Goal: Task Accomplishment & Management: Use online tool/utility

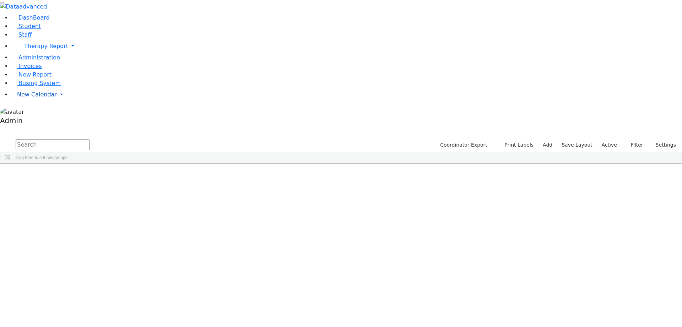
click at [30, 49] on span "New Calendar" at bounding box center [46, 46] width 44 height 7
click at [38, 112] on span "Calendar" at bounding box center [28, 108] width 26 height 7
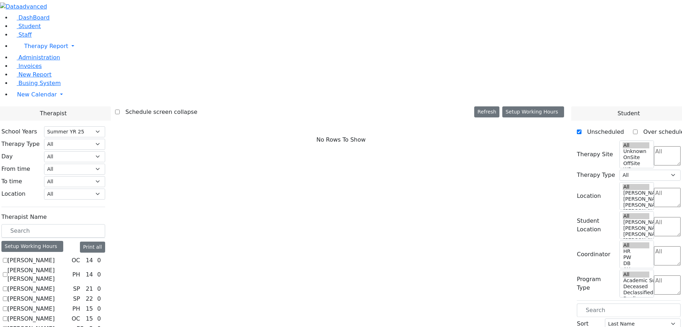
select select "211"
click at [55, 256] on label "[PERSON_NAME]" at bounding box center [30, 260] width 47 height 9
click at [7, 258] on input "[PERSON_NAME]" at bounding box center [5, 260] width 5 height 5
checkbox input "true"
select select "1"
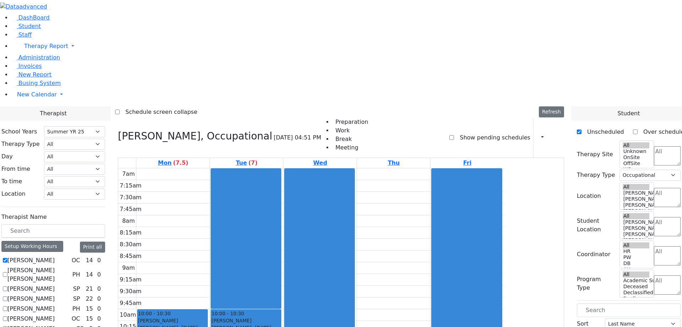
click at [492, 132] on label "Show pending schedules" at bounding box center [492, 137] width 76 height 11
click at [454, 135] on input "Show pending schedules" at bounding box center [451, 137] width 5 height 5
checkbox input "true"
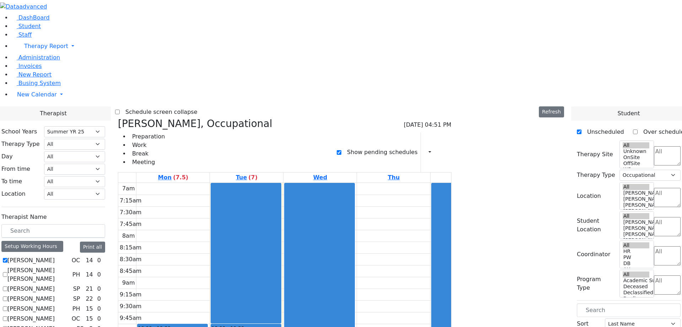
click at [55, 256] on label "[PERSON_NAME]" at bounding box center [30, 260] width 47 height 9
click at [7, 258] on input "[PERSON_NAME]" at bounding box center [5, 260] width 5 height 5
checkbox input "false"
select select
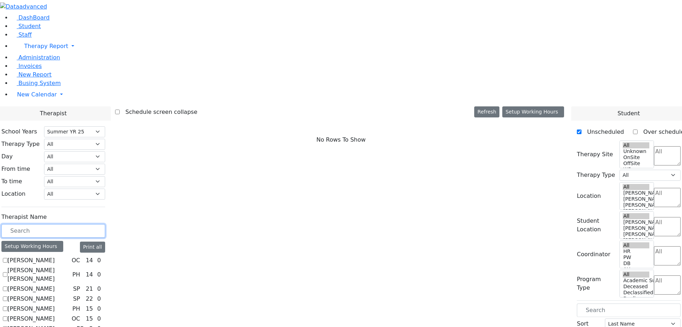
click at [103, 224] on input "text" at bounding box center [53, 231] width 104 height 14
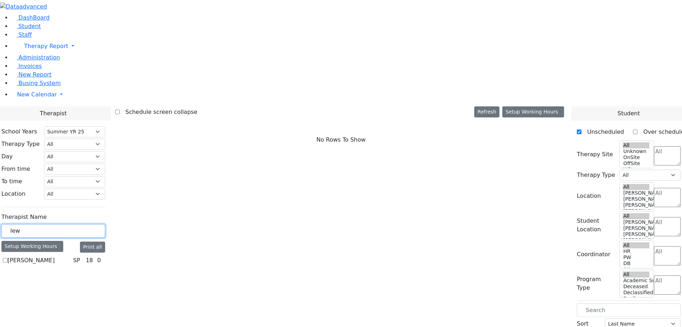
type input "lew"
click at [55, 256] on label "[PERSON_NAME]" at bounding box center [30, 260] width 47 height 9
click at [7, 258] on input "[PERSON_NAME]" at bounding box center [5, 260] width 5 height 5
checkbox input "true"
select select "3"
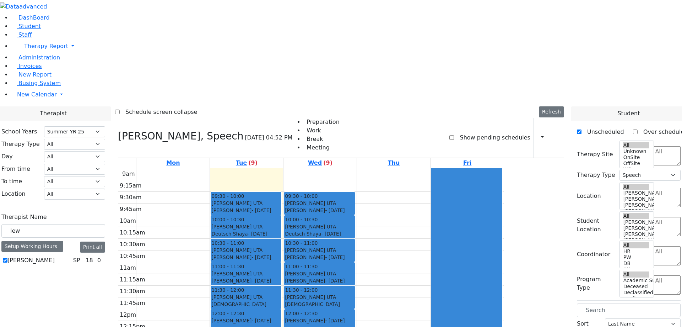
click at [477, 132] on label "Show pending schedules" at bounding box center [492, 137] width 76 height 11
click at [454, 135] on input "Show pending schedules" at bounding box center [451, 137] width 5 height 5
checkbox input "true"
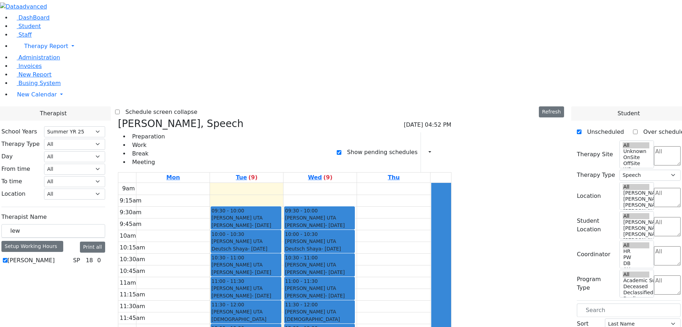
click at [55, 256] on label "[PERSON_NAME]" at bounding box center [30, 260] width 47 height 9
click at [7, 258] on input "[PERSON_NAME]" at bounding box center [5, 260] width 5 height 5
checkbox input "false"
select select
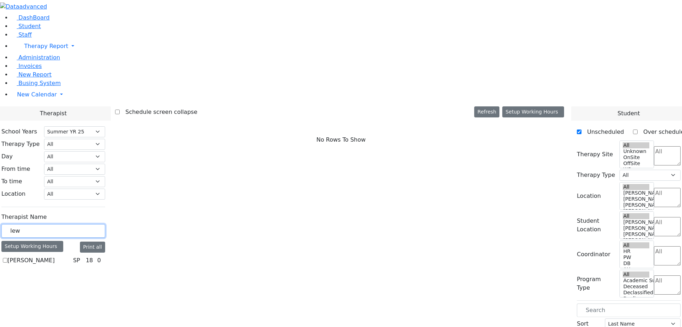
drag, startPoint x: 111, startPoint y: 125, endPoint x: 90, endPoint y: 124, distance: 21.3
click at [90, 224] on div "lew" at bounding box center [53, 231] width 104 height 14
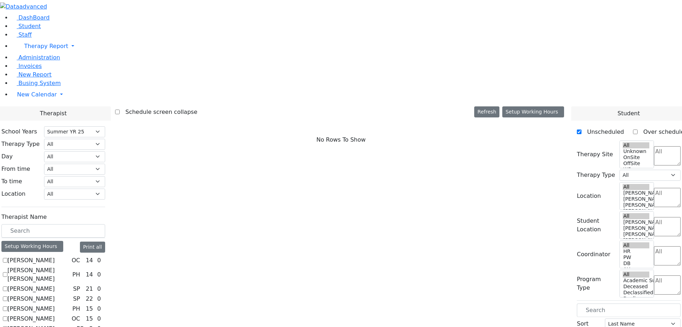
click at [70, 266] on label "[PERSON_NAME] [PERSON_NAME]" at bounding box center [38, 274] width 62 height 17
click at [7, 272] on input "[PERSON_NAME] [PERSON_NAME]" at bounding box center [5, 274] width 5 height 5
checkbox input "true"
select select "2"
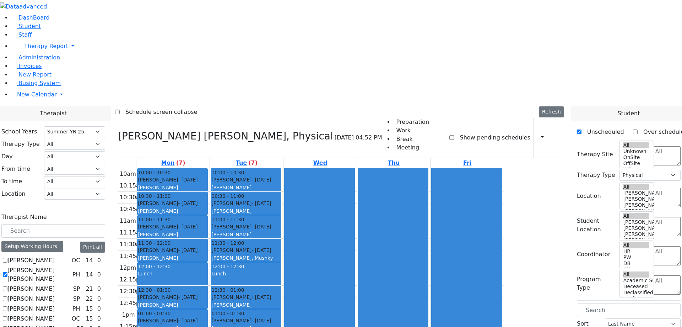
click at [484, 132] on label "Show pending schedules" at bounding box center [492, 137] width 76 height 11
click at [454, 135] on input "Show pending schedules" at bounding box center [451, 137] width 5 height 5
checkbox input "true"
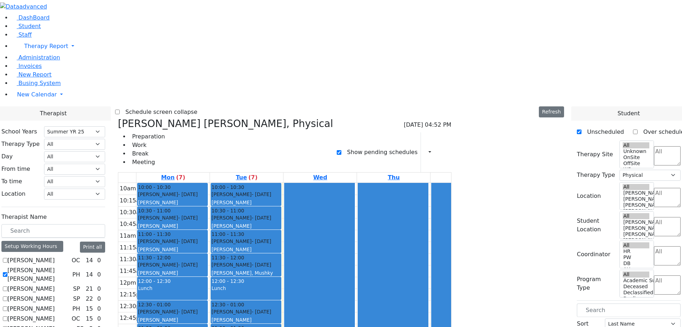
click at [55, 284] on label "[PERSON_NAME]" at bounding box center [30, 288] width 47 height 9
click at [7, 286] on input "[PERSON_NAME]" at bounding box center [5, 288] width 5 height 5
checkbox input "true"
select select
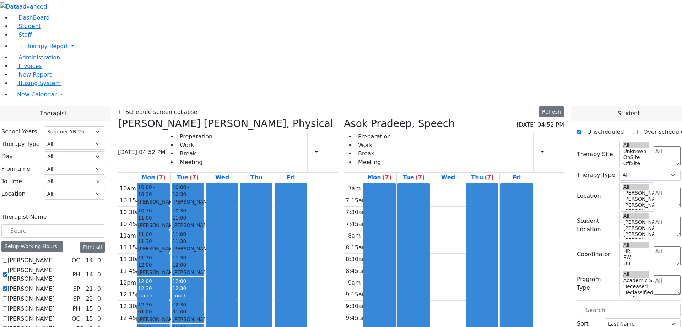
click at [70, 266] on label "[PERSON_NAME] [PERSON_NAME]" at bounding box center [38, 274] width 62 height 17
click at [7, 272] on input "[PERSON_NAME] [PERSON_NAME]" at bounding box center [5, 274] width 5 height 5
checkbox input "false"
select select "3"
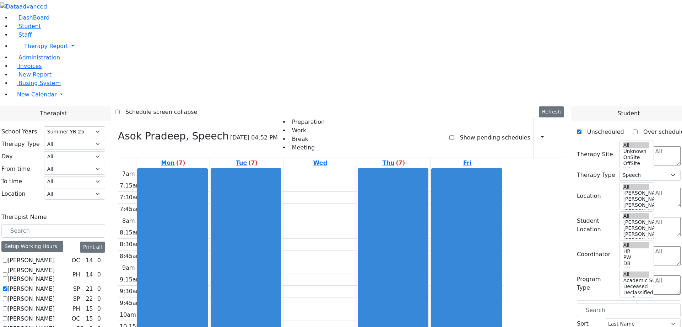
click at [479, 132] on label "Show pending schedules" at bounding box center [492, 137] width 76 height 11
click at [454, 135] on input "Show pending schedules" at bounding box center [451, 137] width 5 height 5
checkbox input "true"
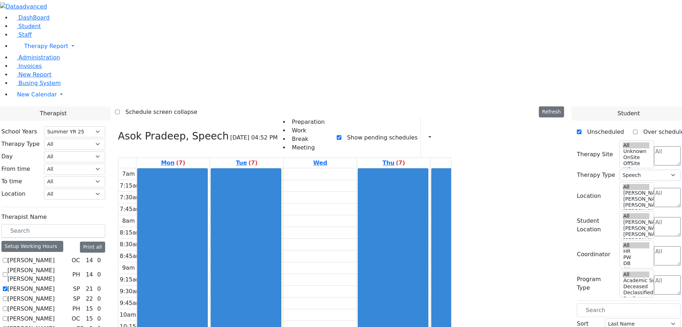
click at [55, 284] on label "[PERSON_NAME]" at bounding box center [30, 288] width 47 height 9
click at [7, 286] on input "[PERSON_NAME]" at bounding box center [5, 288] width 5 height 5
checkbox input "false"
select select
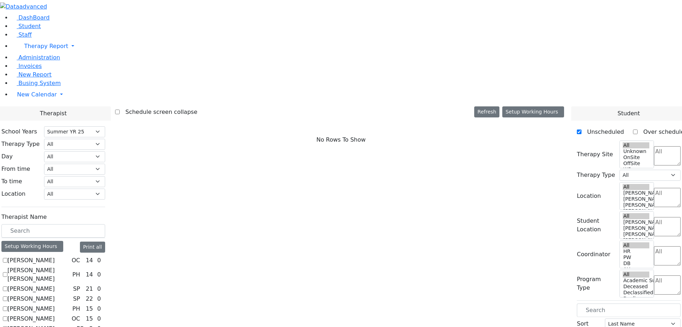
click at [55, 314] on label "[PERSON_NAME]" at bounding box center [30, 318] width 47 height 9
click at [7, 316] on input "[PERSON_NAME]" at bounding box center [5, 318] width 5 height 5
checkbox input "true"
select select "1"
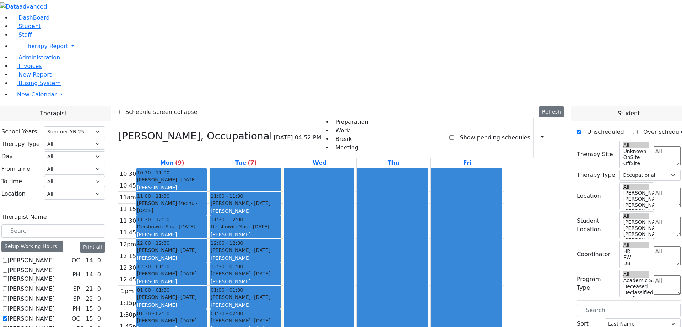
click at [479, 132] on label "Show pending schedules" at bounding box center [492, 137] width 76 height 11
click at [454, 135] on input "Show pending schedules" at bounding box center [451, 137] width 5 height 5
checkbox input "true"
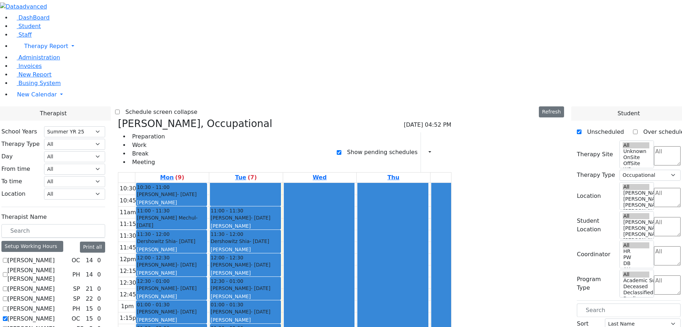
click at [55, 314] on label "[PERSON_NAME]" at bounding box center [30, 318] width 47 height 9
click at [7, 316] on input "[PERSON_NAME]" at bounding box center [5, 318] width 5 height 5
checkbox input "false"
select select
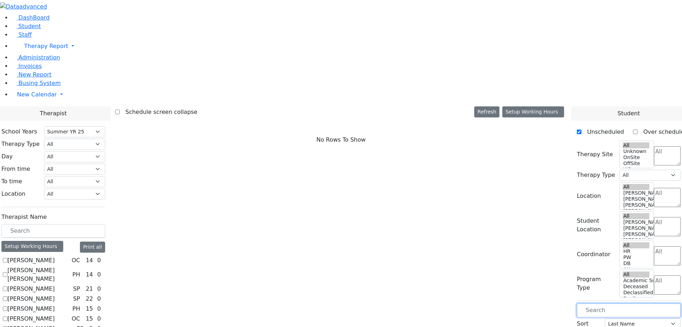
click at [603, 303] on input "text" at bounding box center [629, 310] width 104 height 14
type input "gu"
click at [591, 126] on label "Unscheduled" at bounding box center [603, 131] width 43 height 11
click at [582, 129] on input "Unscheduled" at bounding box center [579, 131] width 5 height 5
checkbox input "false"
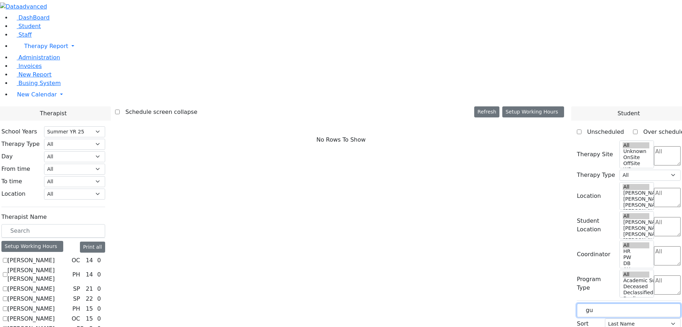
click at [615, 303] on input "gu" at bounding box center [629, 310] width 104 height 14
type input "gut"
